Goal: Task Accomplishment & Management: Complete application form

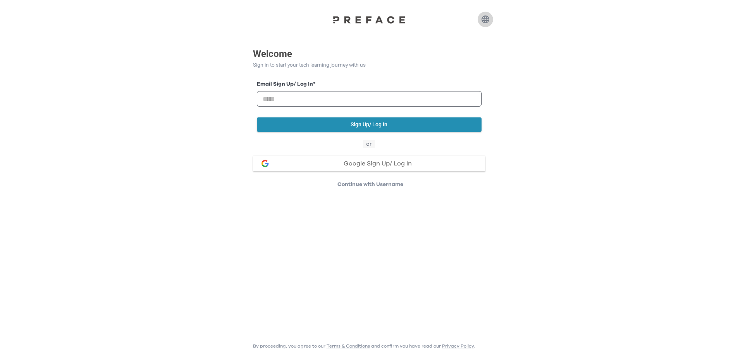
click at [487, 20] on icon "button" at bounding box center [486, 20] width 8 height 8
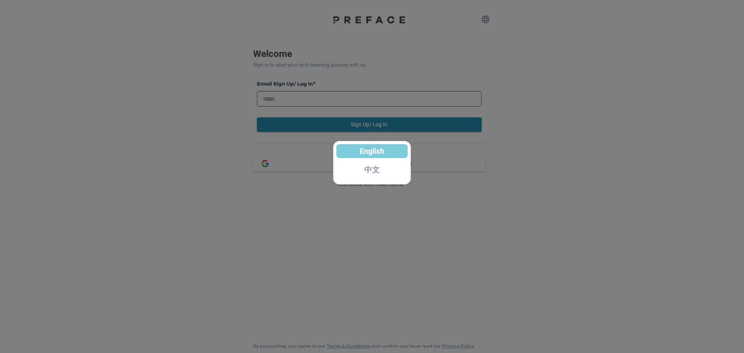
click at [371, 174] on p "中文" at bounding box center [372, 170] width 16 height 8
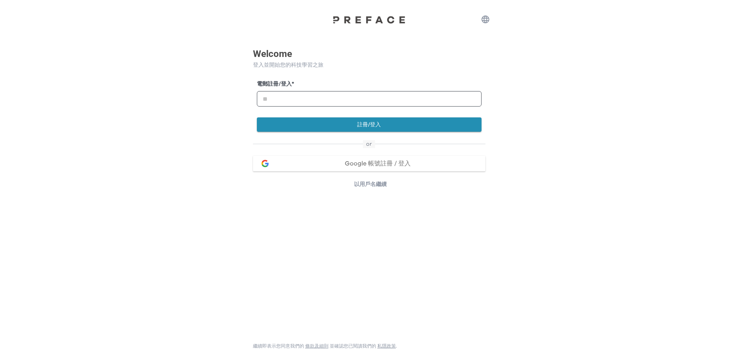
drag, startPoint x: 554, startPoint y: 102, endPoint x: 542, endPoint y: 92, distance: 15.2
click at [554, 102] on div "Welcome 登入並開始您的科技學習之旅 電郵註冊/登入 * 註冊/登入 or Google 帳號註冊 / 登入 以用戶名繼續 繼續即表示您同意我們的 條款…" at bounding box center [369, 94] width 738 height 188
click at [327, 100] on input "email" at bounding box center [369, 99] width 225 height 16
type input "**********"
click at [377, 129] on button "註冊/登入" at bounding box center [369, 124] width 225 height 14
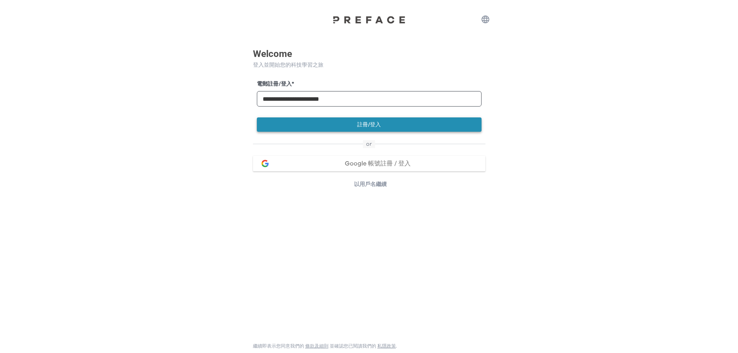
click at [377, 129] on button "註冊/登入" at bounding box center [369, 124] width 225 height 14
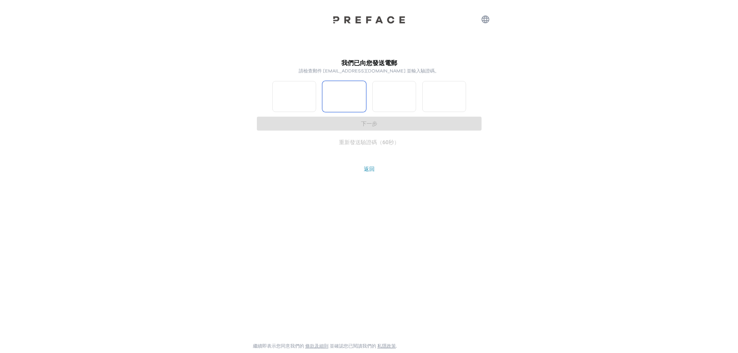
click at [310, 95] on input "*" at bounding box center [295, 96] width 44 height 31
click at [312, 93] on input "*" at bounding box center [295, 96] width 44 height 31
type input "*"
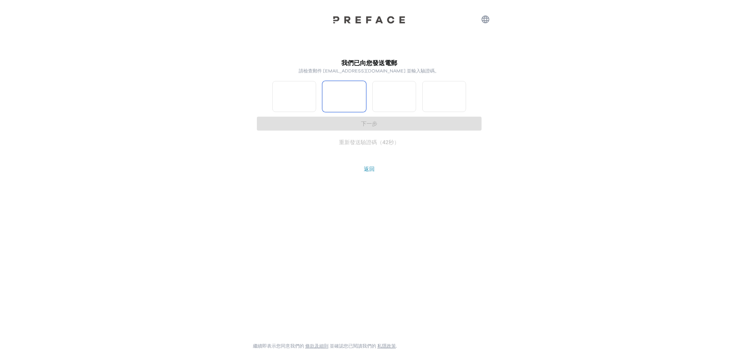
click at [312, 93] on input "*" at bounding box center [295, 96] width 44 height 31
type input "*"
click at [359, 92] on input "*" at bounding box center [345, 96] width 44 height 31
click at [413, 95] on input "Please enter OTP character 3" at bounding box center [395, 96] width 44 height 31
click at [411, 93] on input "*" at bounding box center [395, 96] width 44 height 31
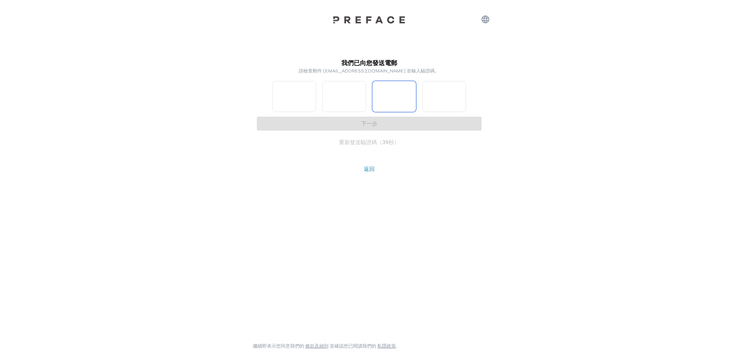
type input "*"
click at [409, 100] on input "*" at bounding box center [395, 96] width 44 height 31
click at [461, 100] on input "Please enter OTP character 4" at bounding box center [445, 96] width 44 height 31
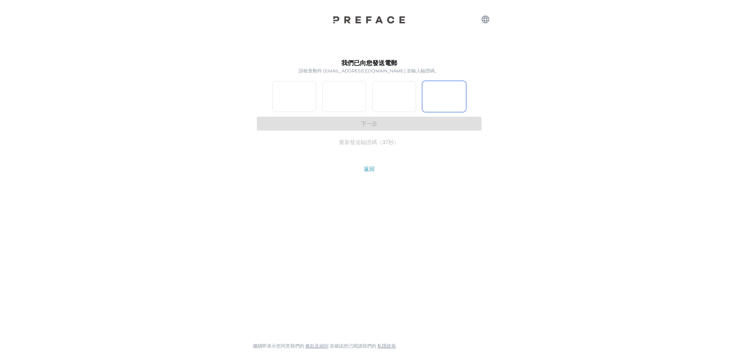
click at [461, 94] on input "*" at bounding box center [445, 96] width 44 height 31
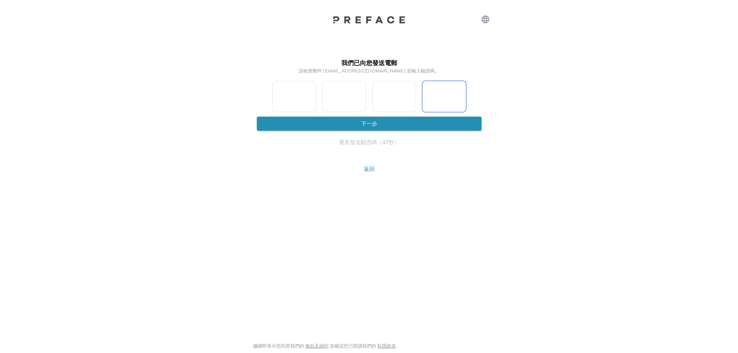
click at [460, 102] on input "*" at bounding box center [445, 96] width 44 height 31
type input "*"
click at [460, 100] on input "*" at bounding box center [445, 96] width 44 height 31
click at [424, 124] on button "下一步" at bounding box center [369, 124] width 225 height 14
click at [315, 98] on input "*" at bounding box center [295, 96] width 44 height 31
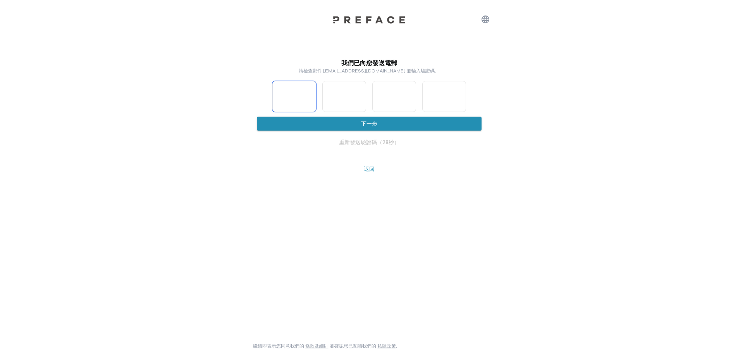
click at [315, 98] on input "*" at bounding box center [295, 96] width 44 height 31
click at [297, 99] on input "*" at bounding box center [295, 96] width 44 height 31
drag, startPoint x: 297, startPoint y: 98, endPoint x: 259, endPoint y: 93, distance: 38.8
click at [259, 93] on div "我們已向您發送電郵 請檢查郵件 unicorn._.tk@hotmail.com 並輸入驗證碼。 * * * *" at bounding box center [369, 85] width 225 height 53
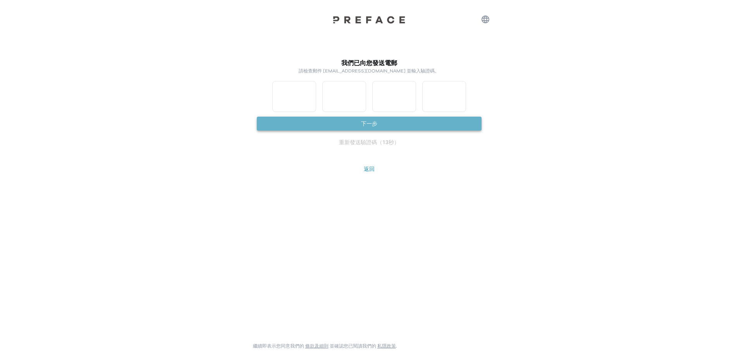
click at [397, 125] on button "下一步" at bounding box center [369, 124] width 225 height 14
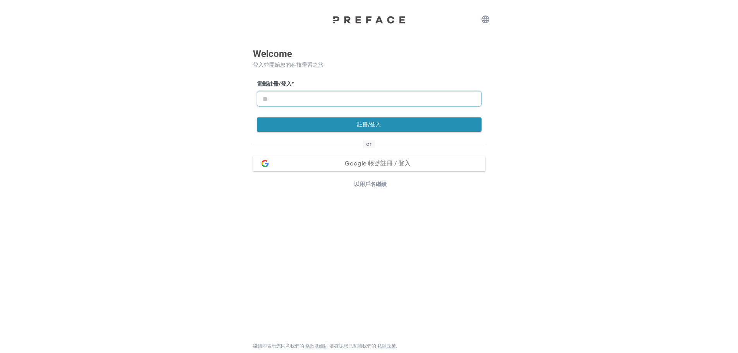
click at [332, 97] on input "email" at bounding box center [369, 99] width 225 height 16
